Goal: Task Accomplishment & Management: Manage account settings

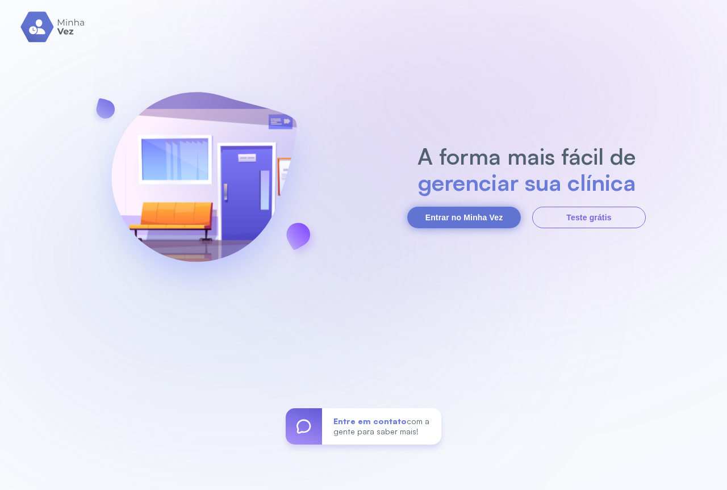
click at [478, 217] on button "Entrar no Minha Vez" at bounding box center [464, 218] width 114 height 22
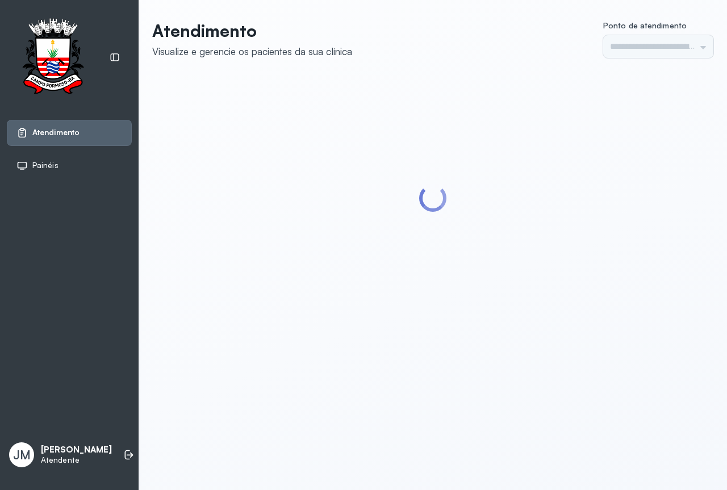
type input "*********"
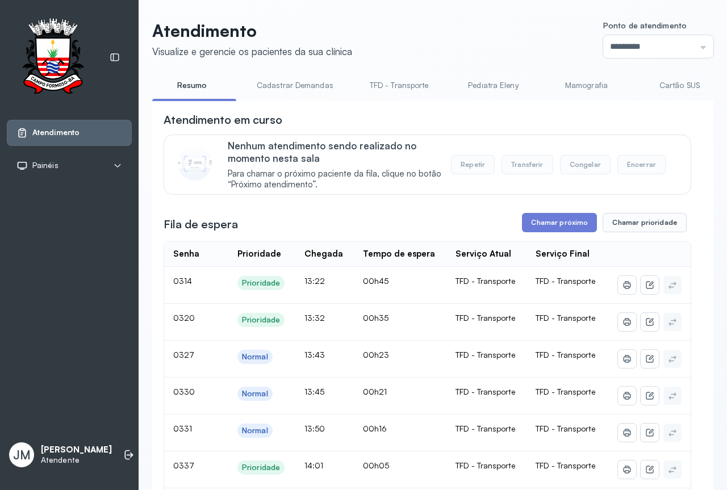
click at [203, 85] on link "Resumo" at bounding box center [192, 85] width 80 height 19
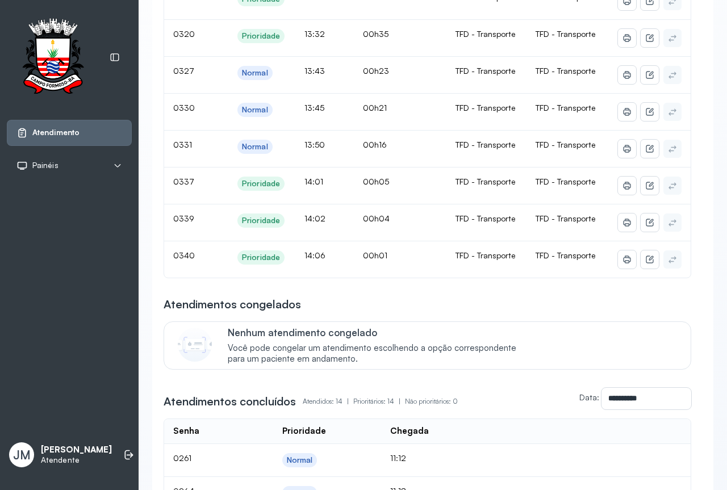
scroll to position [57, 0]
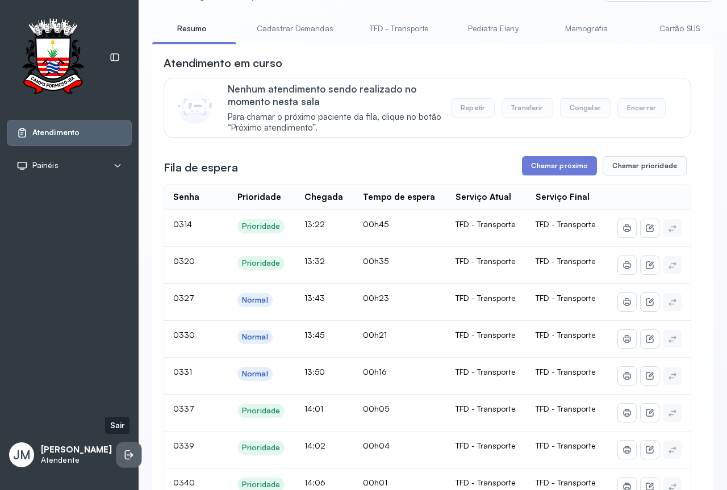
click at [123, 449] on icon at bounding box center [128, 454] width 11 height 11
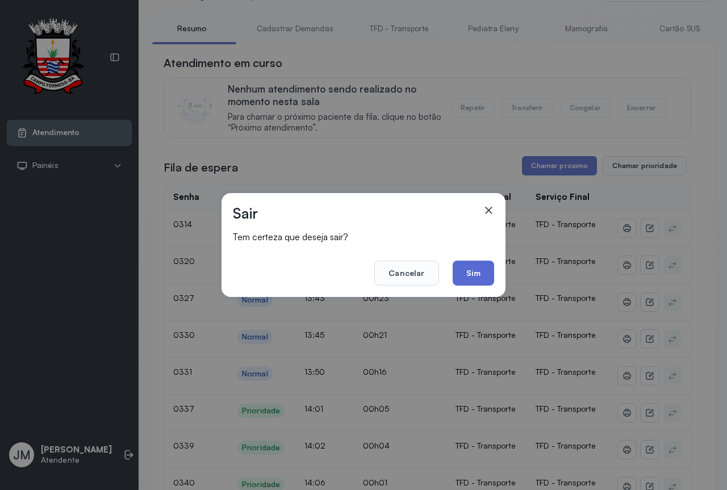
click at [470, 267] on button "Sim" at bounding box center [473, 273] width 41 height 25
